Goal: Transaction & Acquisition: Purchase product/service

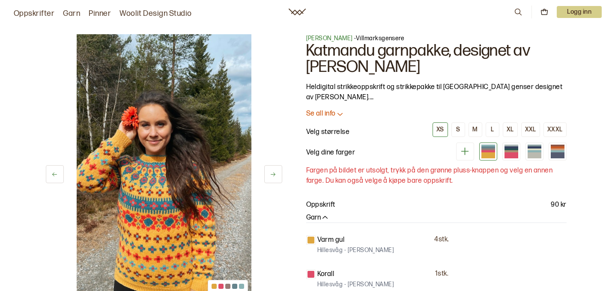
click at [268, 173] on button at bounding box center [273, 174] width 18 height 18
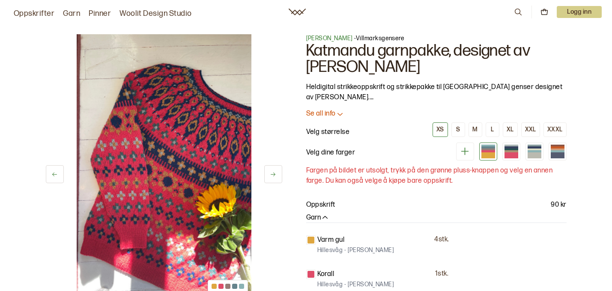
scroll to position [62, 0]
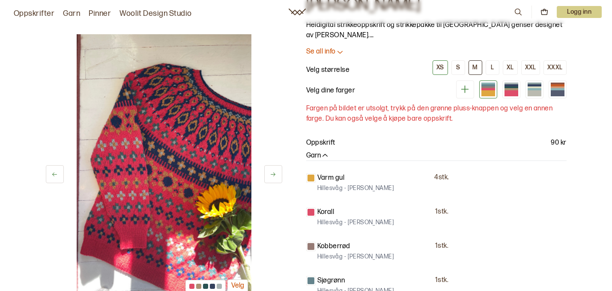
click at [473, 68] on div "M" at bounding box center [474, 68] width 5 height 8
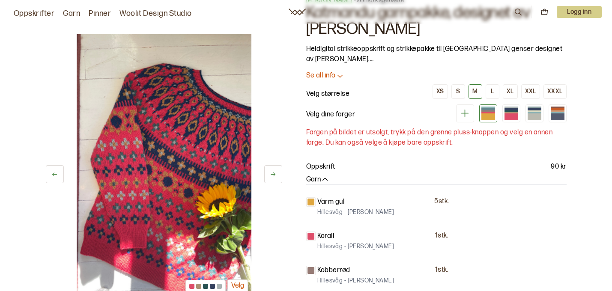
scroll to position [37, 0]
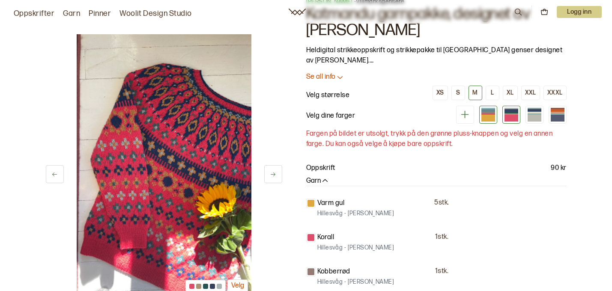
click at [506, 113] on div at bounding box center [511, 113] width 14 height 1
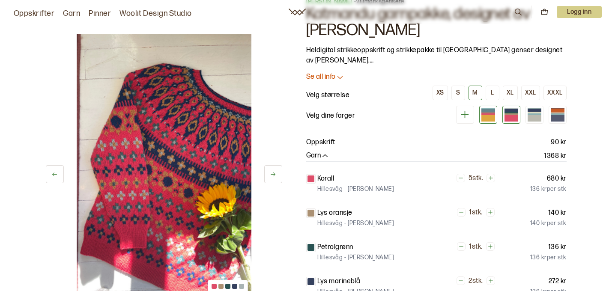
click at [488, 113] on div at bounding box center [488, 112] width 14 height 1
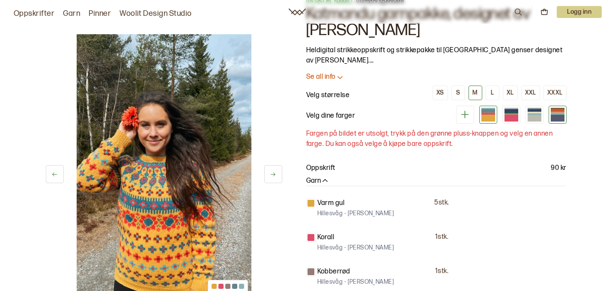
click at [556, 116] on div at bounding box center [558, 118] width 14 height 7
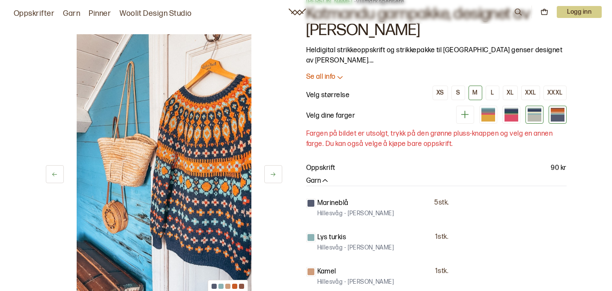
click at [536, 116] on div at bounding box center [534, 118] width 14 height 7
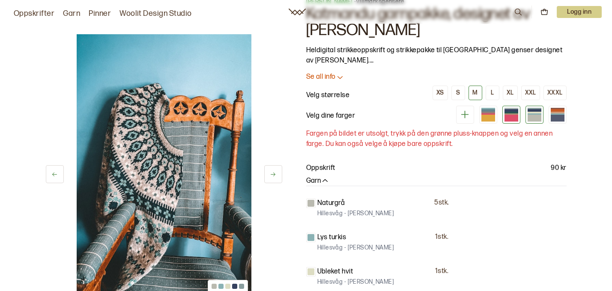
click at [509, 117] on div at bounding box center [511, 118] width 14 height 7
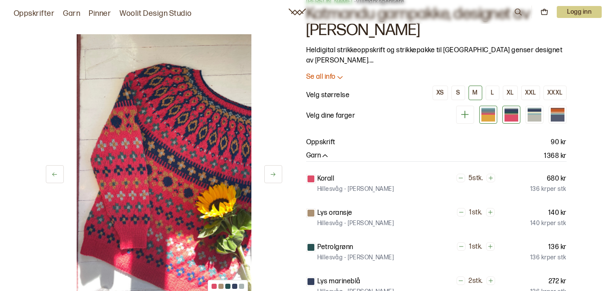
click at [487, 116] on div at bounding box center [488, 118] width 14 height 7
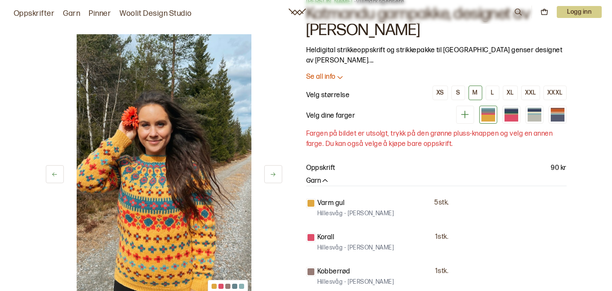
click at [339, 80] on icon at bounding box center [340, 77] width 9 height 9
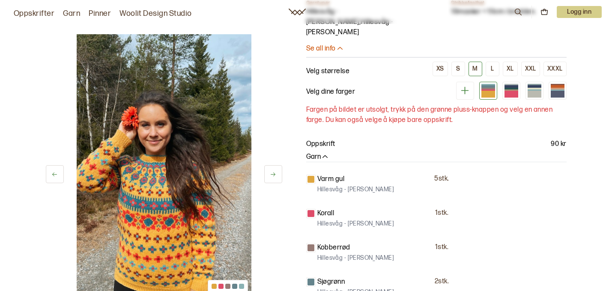
scroll to position [535, 0]
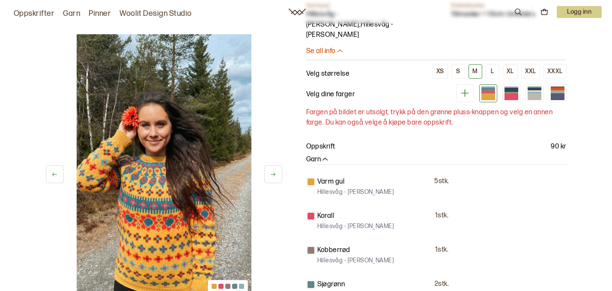
click at [325, 155] on icon "button" at bounding box center [325, 159] width 9 height 9
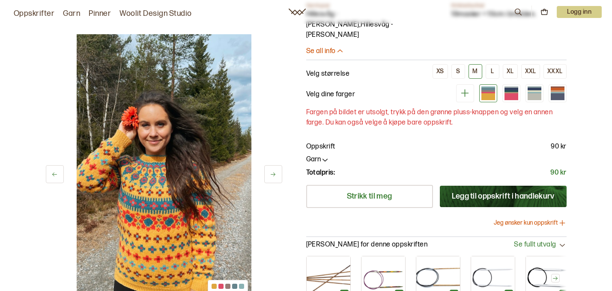
click at [325, 155] on icon "button" at bounding box center [325, 159] width 9 height 9
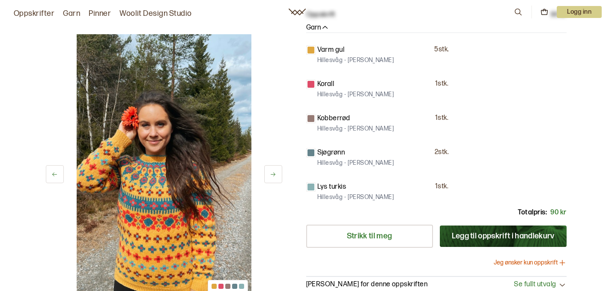
scroll to position [668, 0]
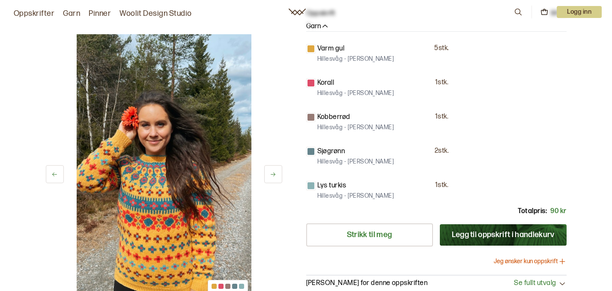
click at [312, 148] on div at bounding box center [310, 151] width 7 height 7
click at [327, 146] on p "Sjøgrønn" at bounding box center [331, 151] width 28 height 10
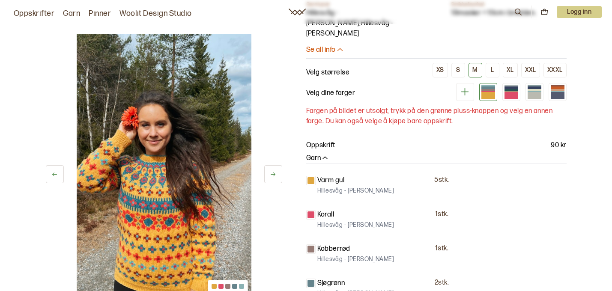
scroll to position [534, 0]
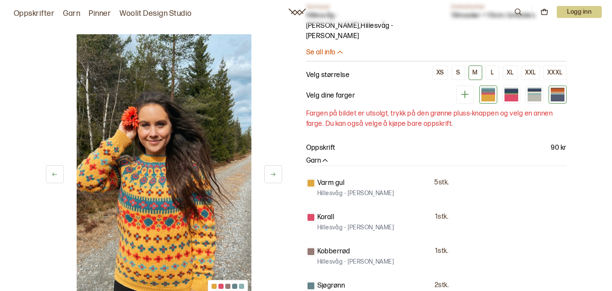
click at [553, 95] on div at bounding box center [558, 98] width 14 height 7
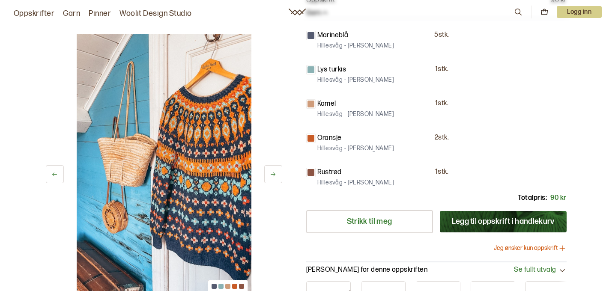
scroll to position [656, 0]
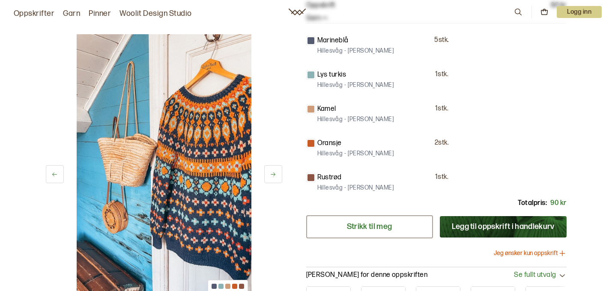
click at [348, 215] on link "Strikk til meg" at bounding box center [369, 226] width 127 height 23
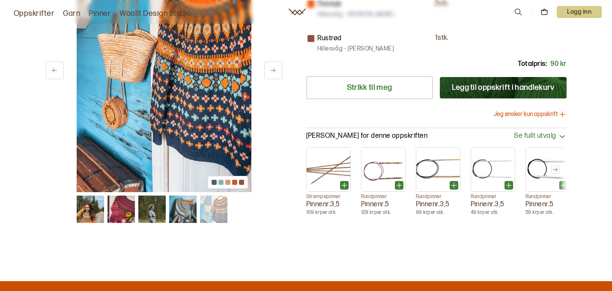
scroll to position [797, 0]
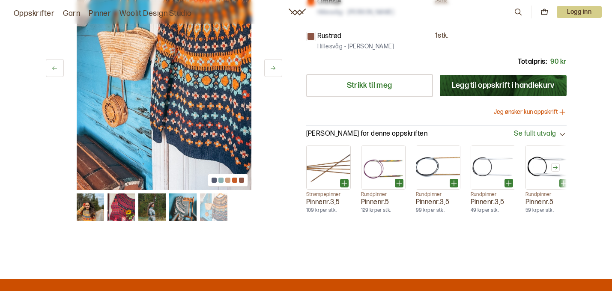
click at [154, 194] on img at bounding box center [151, 207] width 27 height 27
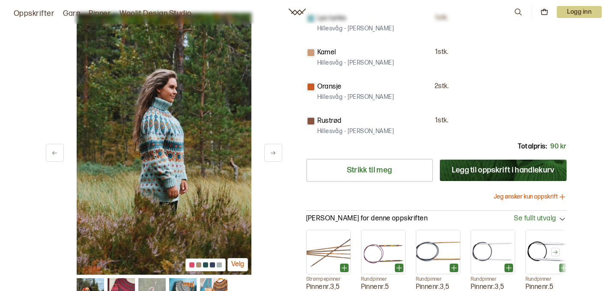
scroll to position [712, 0]
click at [270, 150] on icon at bounding box center [273, 153] width 6 height 6
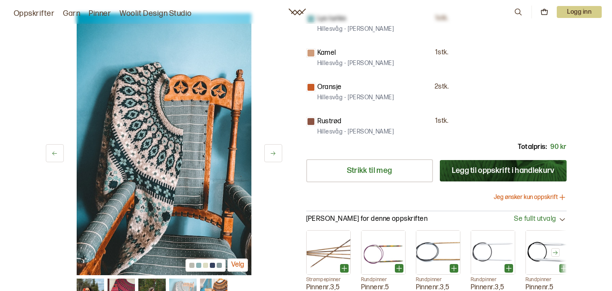
click at [270, 150] on icon at bounding box center [273, 153] width 6 height 6
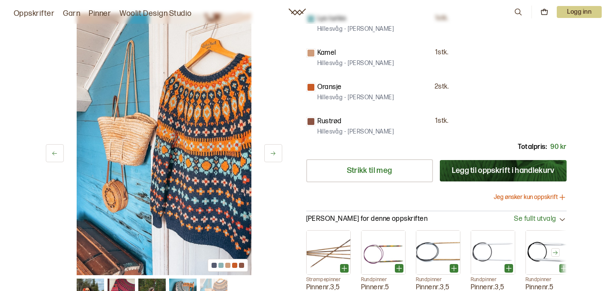
click at [270, 150] on icon at bounding box center [273, 153] width 6 height 6
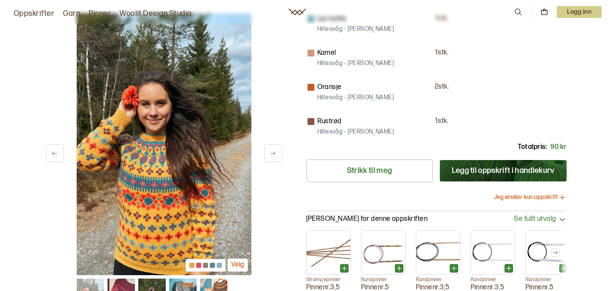
click at [270, 150] on icon at bounding box center [273, 153] width 6 height 6
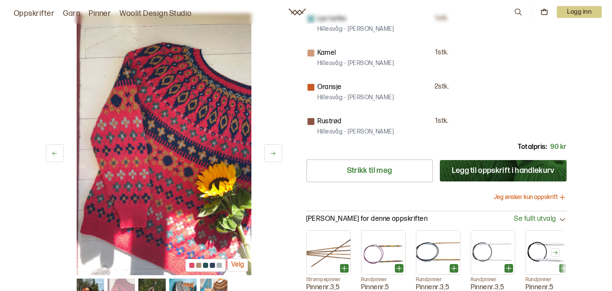
click at [270, 150] on icon at bounding box center [273, 153] width 6 height 6
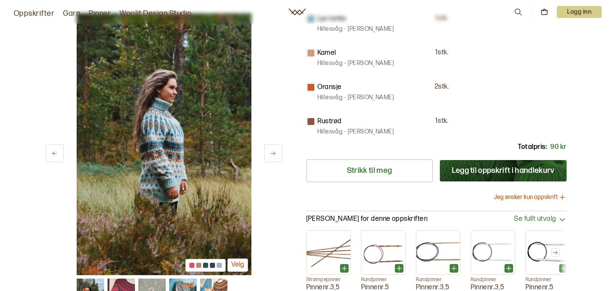
click at [270, 150] on icon at bounding box center [273, 153] width 6 height 6
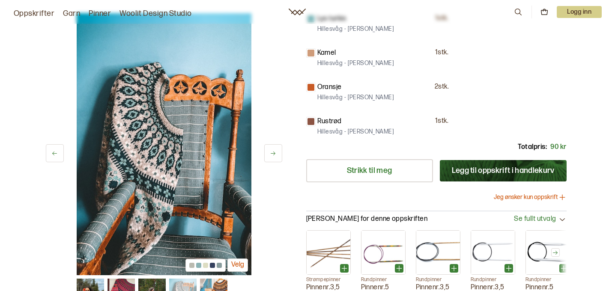
click at [270, 150] on icon at bounding box center [273, 153] width 6 height 6
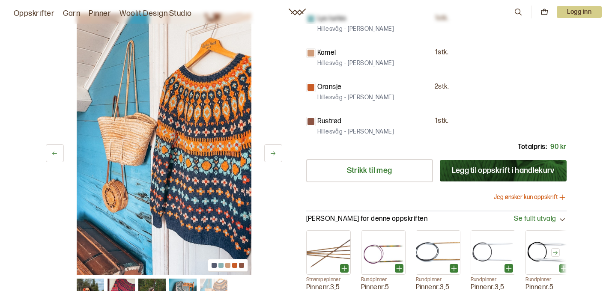
click at [270, 150] on icon at bounding box center [273, 153] width 6 height 6
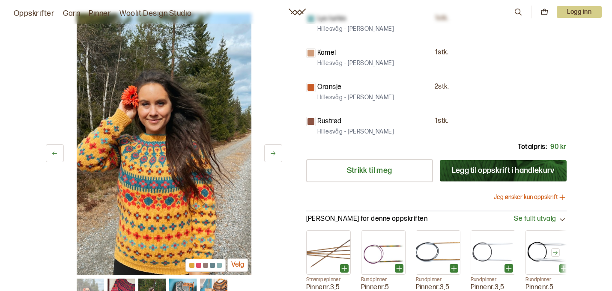
click at [270, 150] on icon at bounding box center [273, 153] width 6 height 6
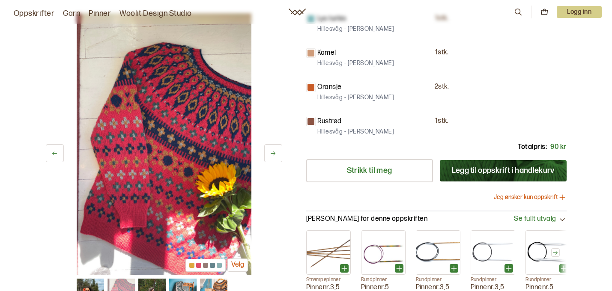
click at [270, 150] on icon at bounding box center [273, 153] width 6 height 6
